Goal: Transaction & Acquisition: Book appointment/travel/reservation

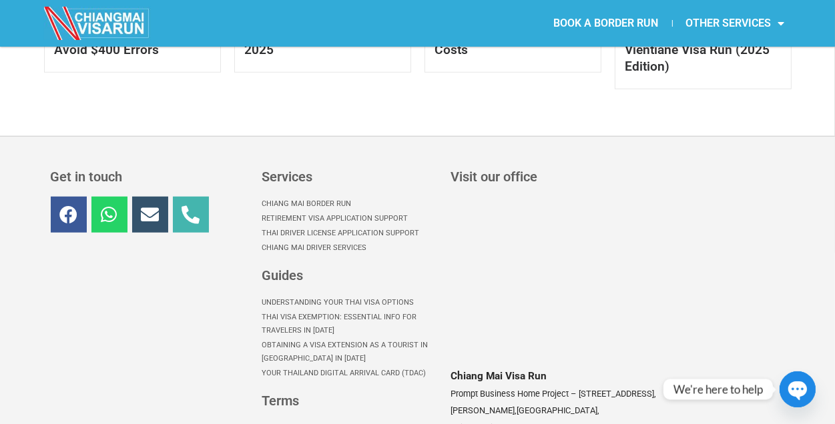
scroll to position [1001, 0]
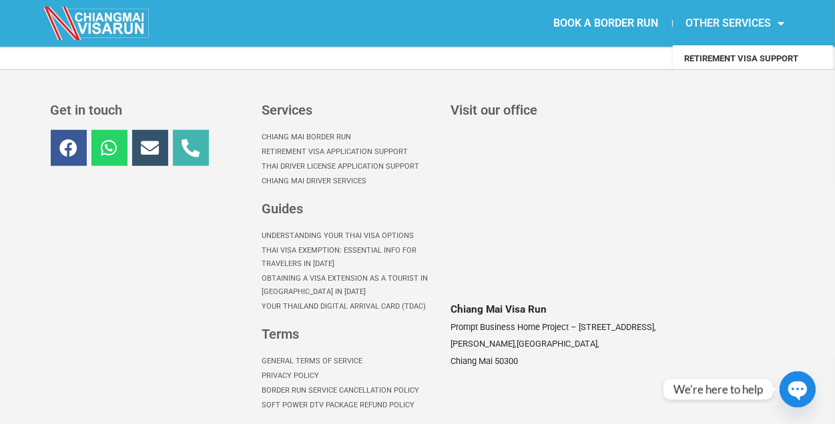
click at [712, 18] on link "OTHER SERVICES" at bounding box center [734, 23] width 125 height 31
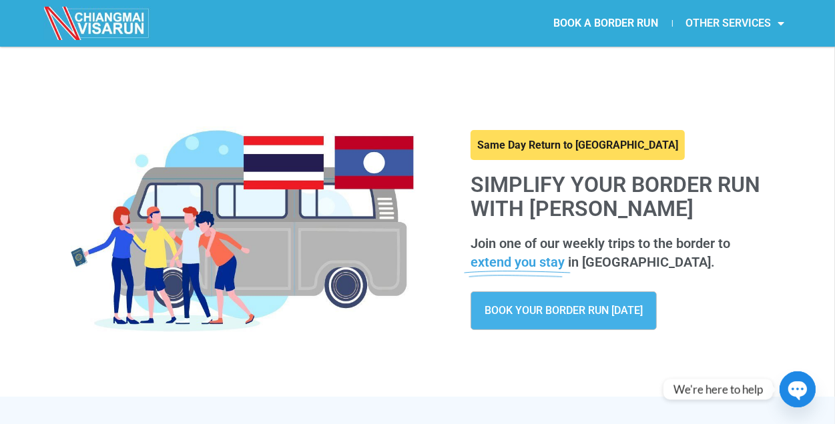
click at [747, 18] on link "OTHER SERVICES" at bounding box center [734, 23] width 125 height 31
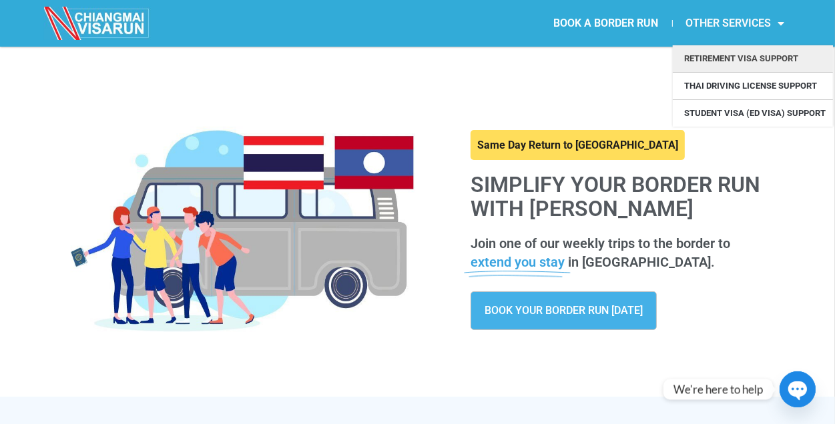
click at [767, 55] on link "Retirement Visa Support" at bounding box center [752, 58] width 160 height 27
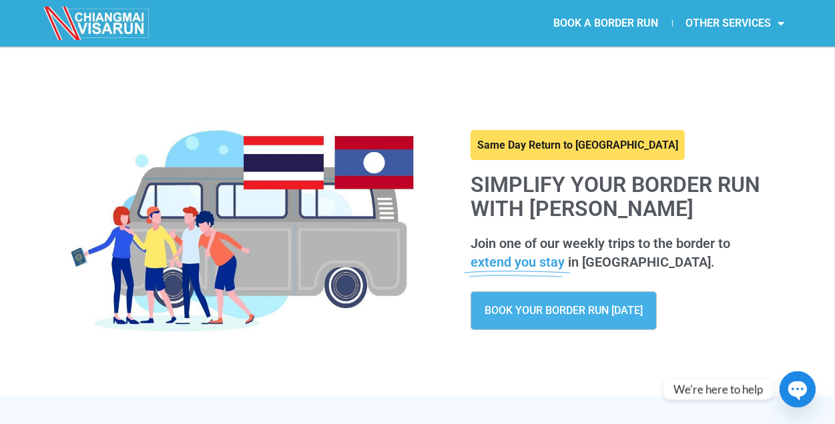
click at [573, 314] on span "BOOK YOUR BORDER RUN TODAY" at bounding box center [563, 311] width 158 height 11
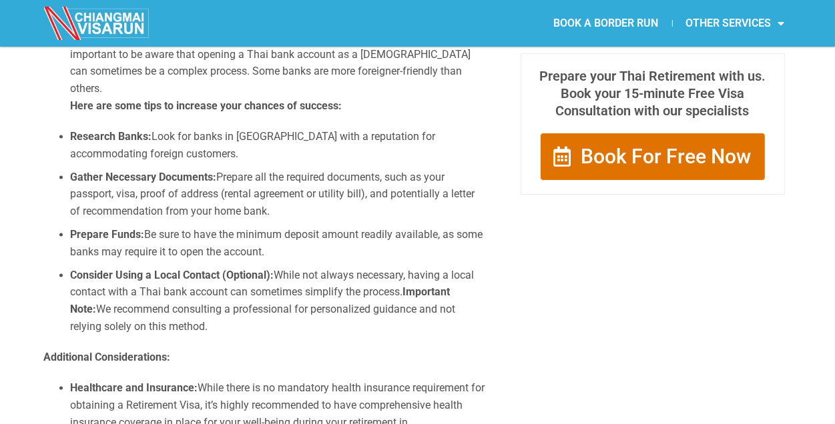
scroll to position [2468, 0]
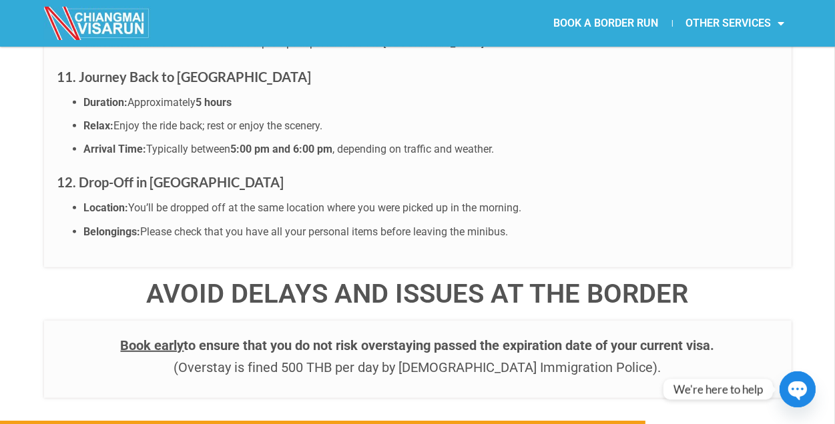
scroll to position [4957, 0]
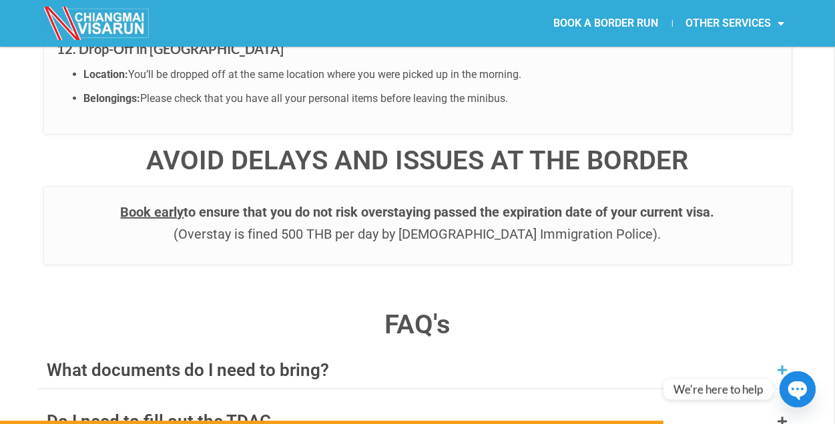
click at [782, 365] on icon at bounding box center [782, 370] width 11 height 11
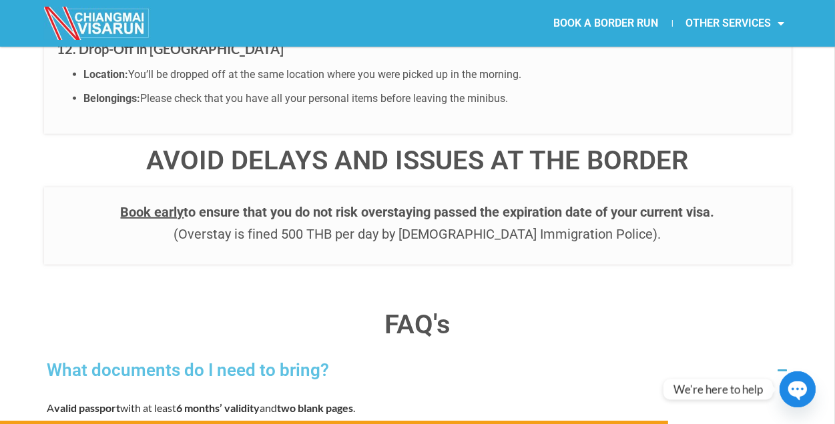
scroll to position [5091, 0]
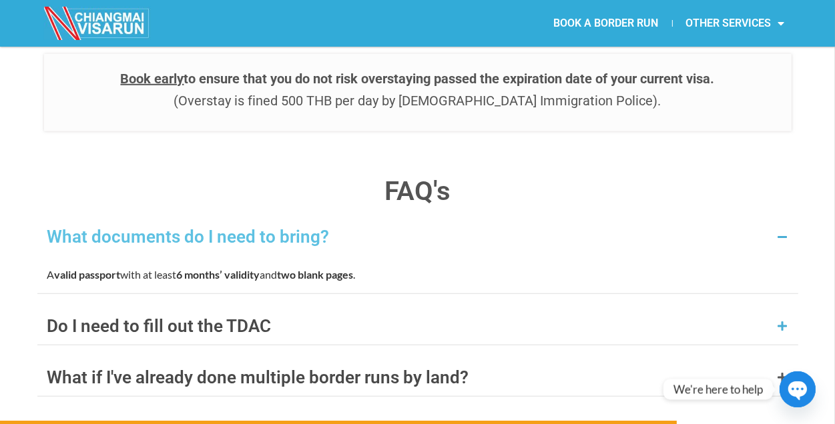
click at [782, 308] on div "Do I need to fill out the TDAC" at bounding box center [417, 326] width 761 height 37
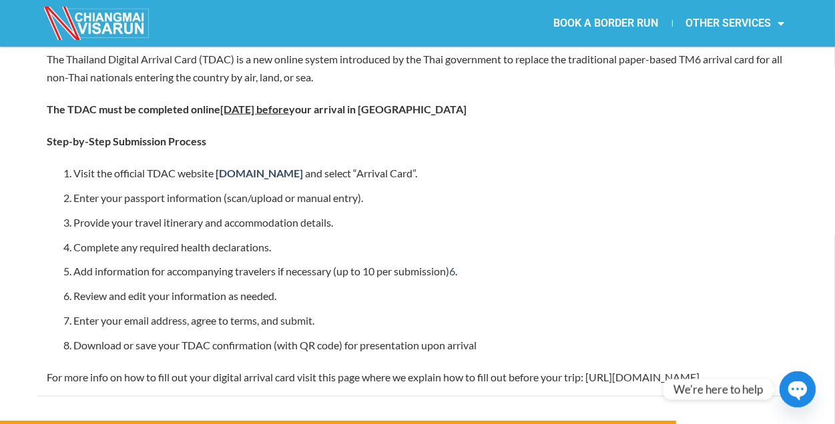
scroll to position [5424, 0]
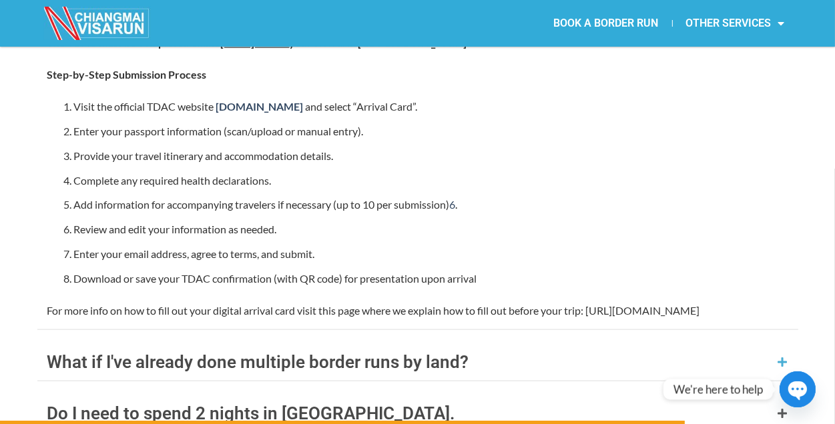
click at [779, 357] on icon at bounding box center [782, 362] width 11 height 11
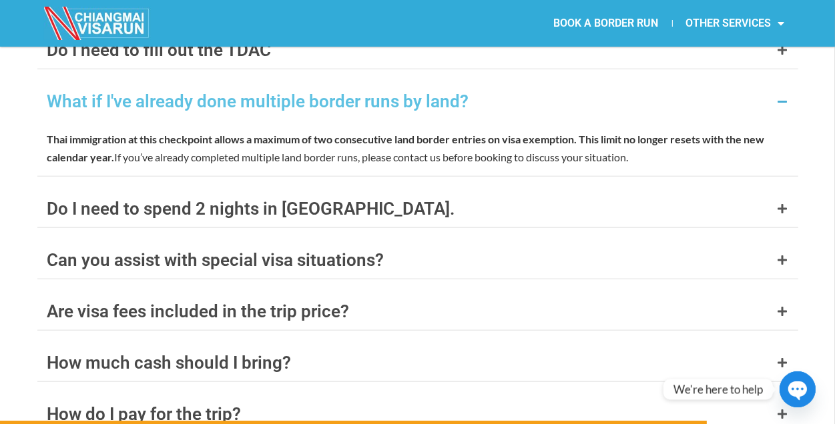
scroll to position [5262, 0]
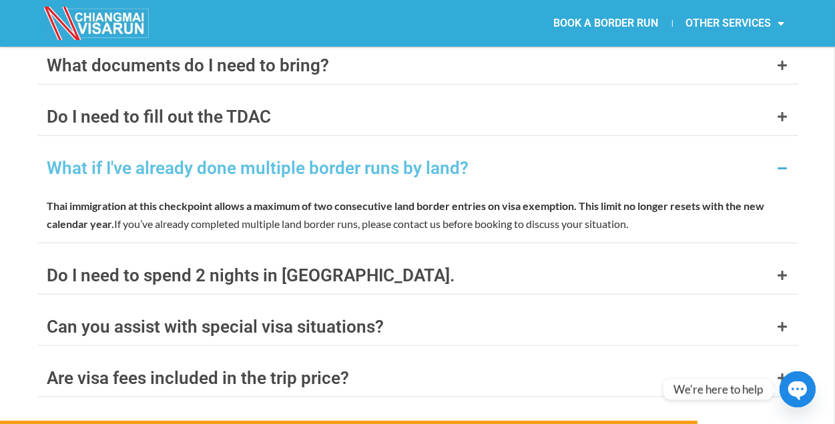
drag, startPoint x: 41, startPoint y: 127, endPoint x: 672, endPoint y: 147, distance: 631.4
click at [672, 187] on div "Thai immigration at this checkpoint allows a maximum of two consecutive land bo…" at bounding box center [417, 215] width 761 height 56
copy p "Thai immigration at this checkpoint allows a maximum of two consecutive land bo…"
click at [779, 270] on icon at bounding box center [782, 275] width 11 height 11
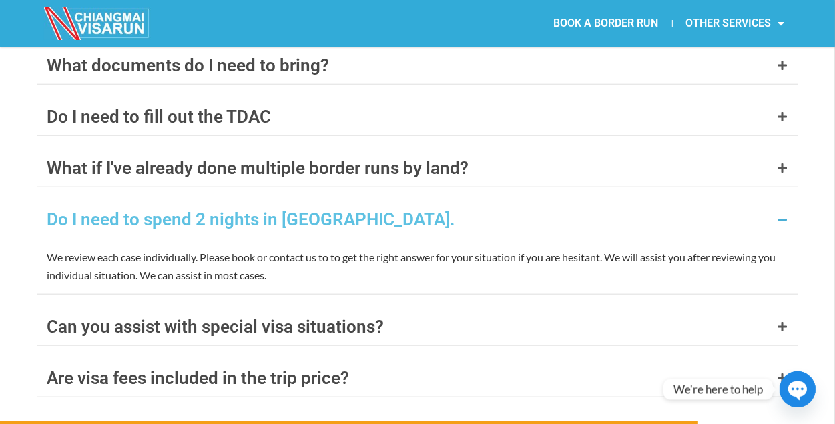
drag, startPoint x: 37, startPoint y: 181, endPoint x: 268, endPoint y: 199, distance: 230.9
click at [268, 238] on div "We review each case individually. Please book or contact us to to get the right…" at bounding box center [417, 266] width 761 height 56
copy p "We review each case individually. Please book or contact us to to get the right…"
click at [779, 322] on icon at bounding box center [782, 327] width 11 height 11
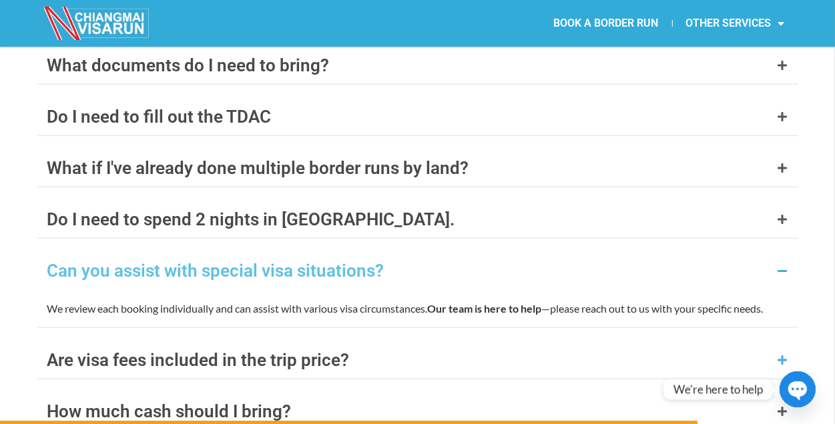
click at [777, 355] on icon at bounding box center [782, 360] width 11 height 11
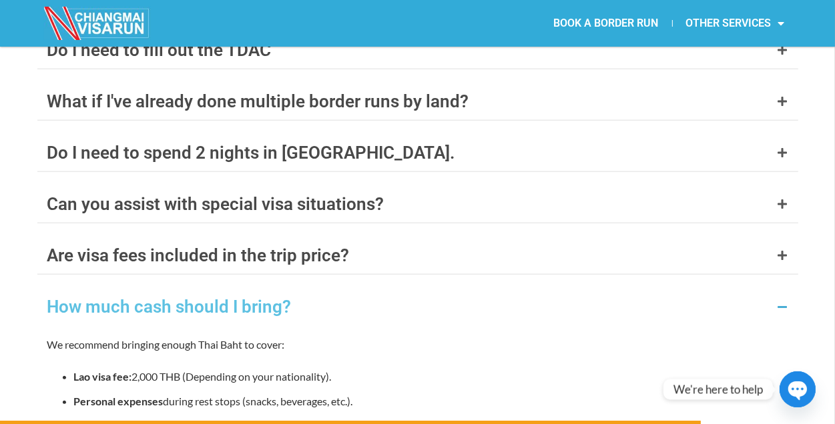
scroll to position [5396, 0]
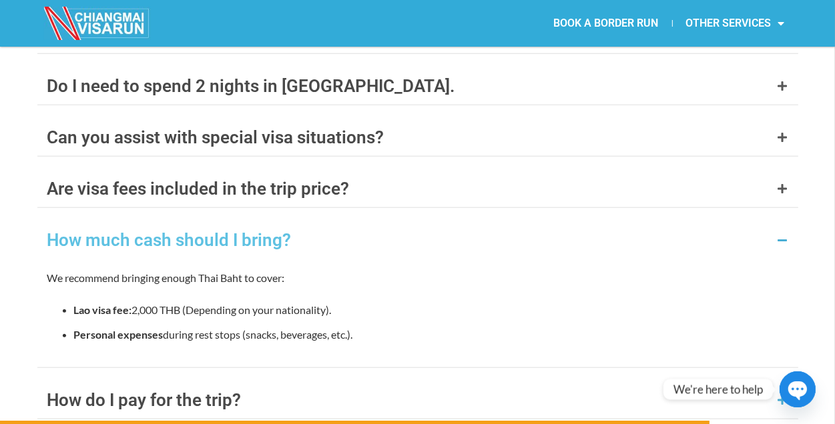
click at [775, 382] on div "How do I pay for the trip?" at bounding box center [417, 400] width 761 height 37
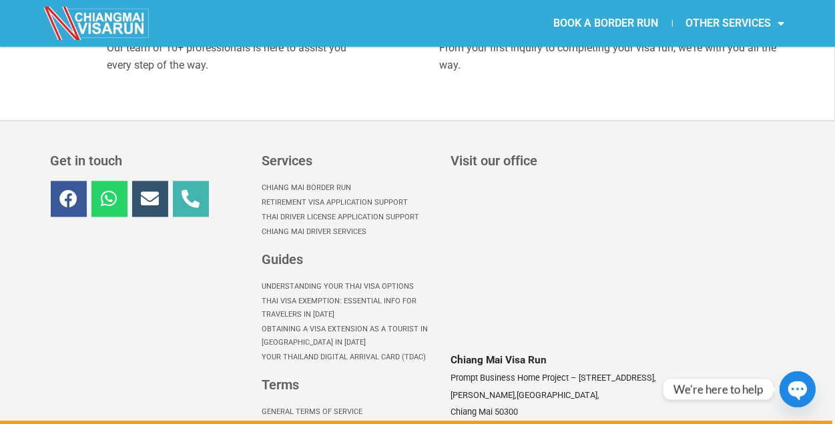
scroll to position [6549, 0]
